Goal: Task Accomplishment & Management: Complete application form

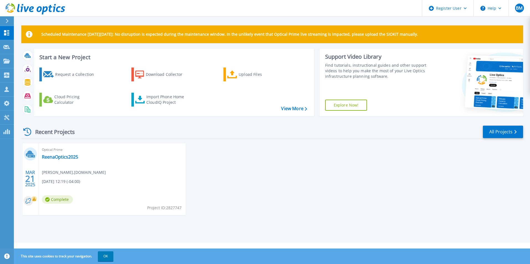
drag, startPoint x: 76, startPoint y: 73, endPoint x: 96, endPoint y: 109, distance: 41.4
click at [75, 73] on div "Request a Collection" at bounding box center [77, 74] width 44 height 11
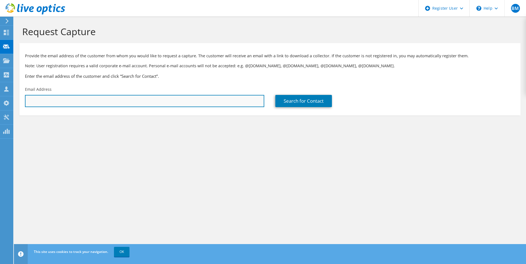
click at [63, 101] on input "text" at bounding box center [144, 101] width 239 height 12
click at [73, 102] on input "text" at bounding box center [144, 101] width 239 height 12
paste input "[EMAIL_ADDRESS][DOMAIN_NAME]"
type input "[EMAIL_ADDRESS][DOMAIN_NAME]"
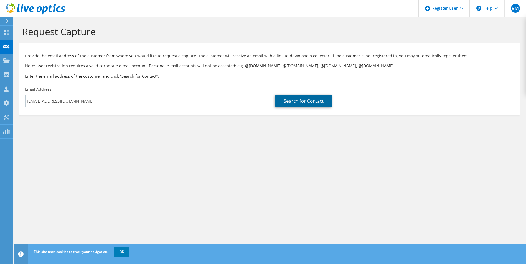
click at [315, 101] on link "Search for Contact" at bounding box center [303, 101] width 57 height 12
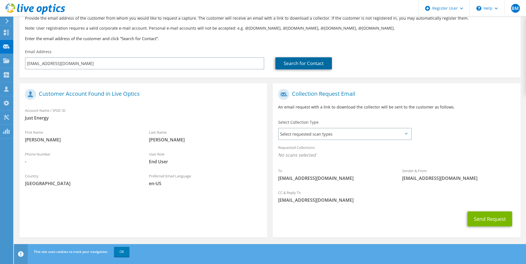
scroll to position [39, 0]
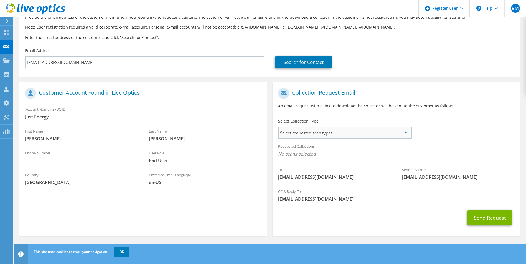
click at [387, 136] on span "Select requested scan types" at bounding box center [345, 132] width 132 height 11
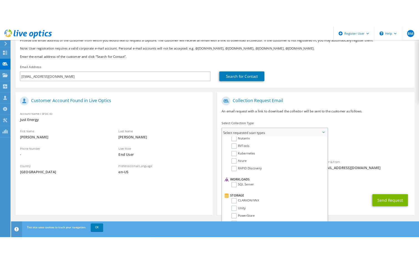
scroll to position [0, 0]
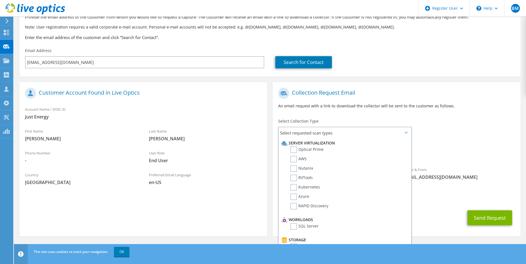
click at [251, 127] on div "Last Name [PERSON_NAME]" at bounding box center [205, 135] width 124 height 19
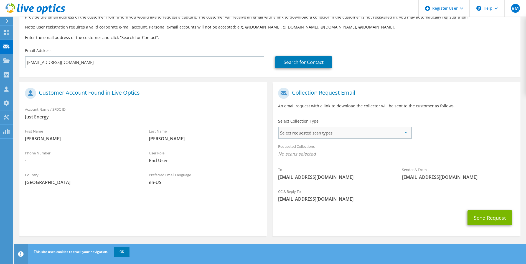
click at [306, 133] on span "Select requested scan types" at bounding box center [345, 132] width 132 height 11
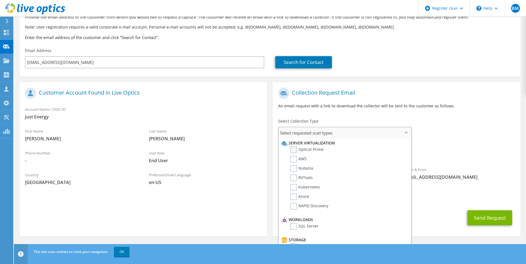
click at [292, 149] on label "Optical Prime" at bounding box center [306, 150] width 33 height 7
click at [0, 0] on input "Optical Prime" at bounding box center [0, 0] width 0 height 0
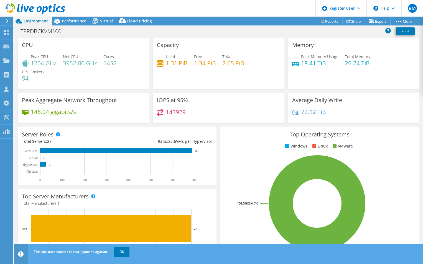
select select "USD"
drag, startPoint x: 185, startPoint y: 112, endPoint x: 155, endPoint y: 100, distance: 32.7
click at [155, 100] on div "IOPS at 95% 143929" at bounding box center [218, 108] width 131 height 30
copy div "IOPS at 95% 143929"
